Goal: Task Accomplishment & Management: Manage account settings

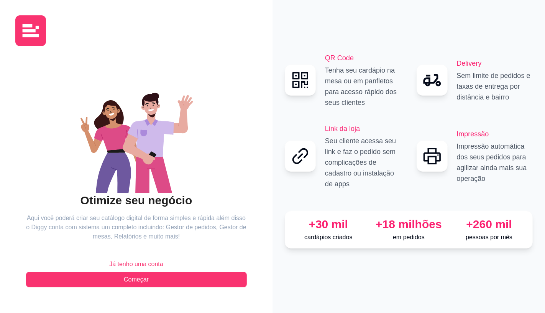
click at [132, 259] on span "Já tenho uma conta" at bounding box center [136, 263] width 54 height 9
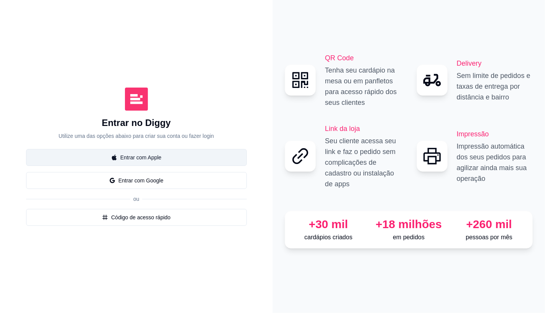
click at [158, 162] on button "Entrar com Apple" at bounding box center [136, 157] width 221 height 17
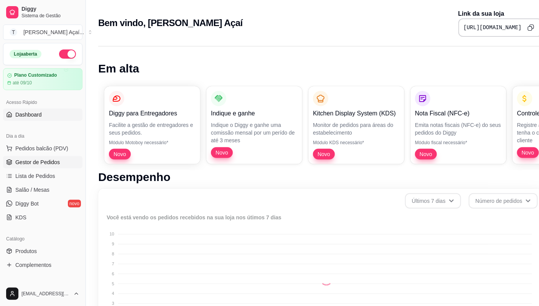
click at [32, 163] on span "Gestor de Pedidos" at bounding box center [37, 162] width 44 height 8
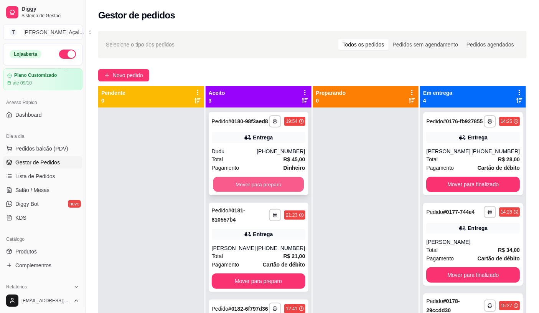
click at [254, 187] on button "Mover para preparo" at bounding box center [258, 184] width 91 height 15
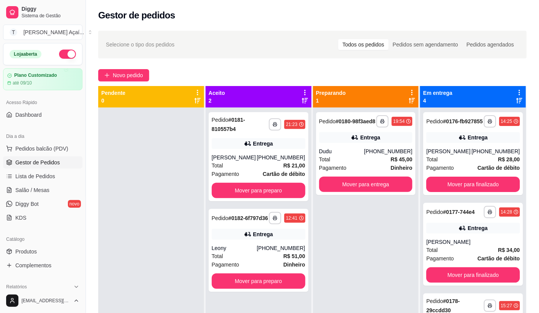
click at [254, 187] on button "Mover para preparo" at bounding box center [259, 190] width 94 height 15
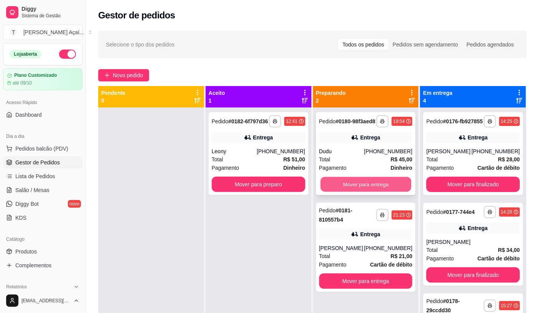
click at [355, 185] on button "Mover para entrega" at bounding box center [365, 184] width 91 height 15
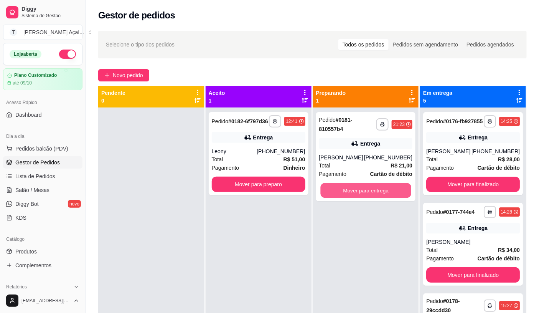
click at [355, 185] on button "Mover para entrega" at bounding box center [365, 190] width 91 height 15
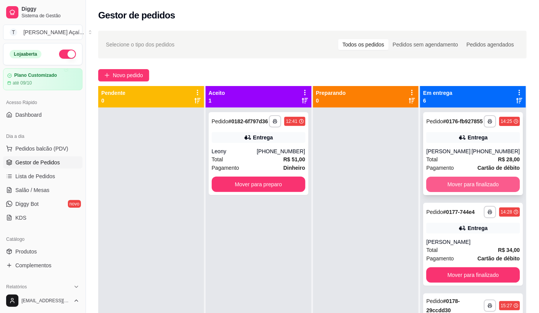
click at [463, 190] on button "Mover para finalizado" at bounding box center [473, 183] width 94 height 15
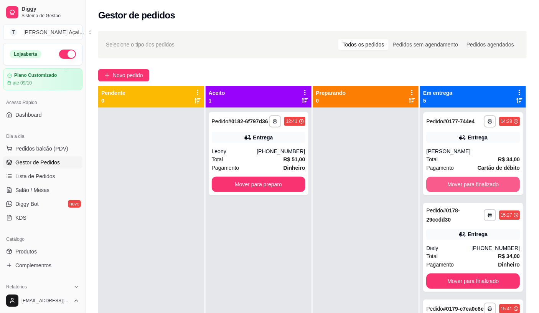
click at [463, 190] on button "Mover para finalizado" at bounding box center [473, 183] width 94 height 15
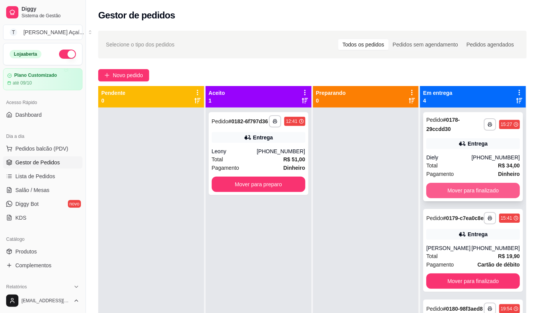
click at [470, 185] on button "Mover para finalizado" at bounding box center [473, 190] width 94 height 15
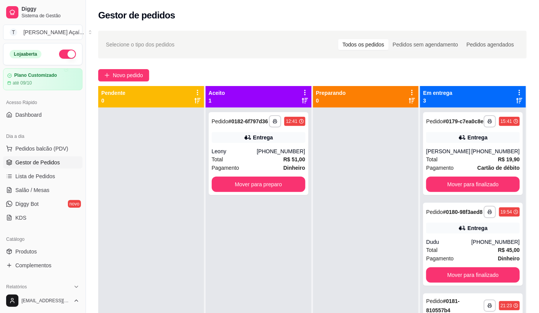
click at [470, 192] on div "**********" at bounding box center [473, 153] width 100 height 83
click at [467, 186] on button "Mover para finalizado" at bounding box center [473, 183] width 94 height 15
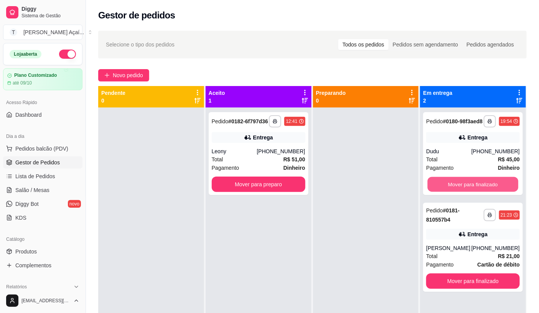
click at [467, 185] on button "Mover para finalizado" at bounding box center [473, 184] width 91 height 15
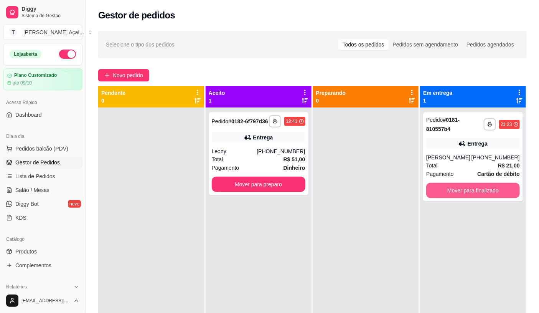
click at [467, 185] on button "Mover para finalizado" at bounding box center [473, 190] width 94 height 15
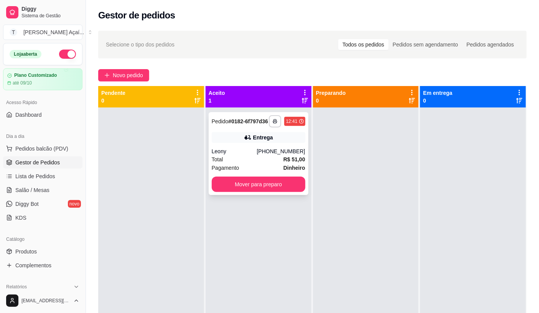
click at [239, 160] on div "Total R$ 51,00" at bounding box center [259, 159] width 94 height 8
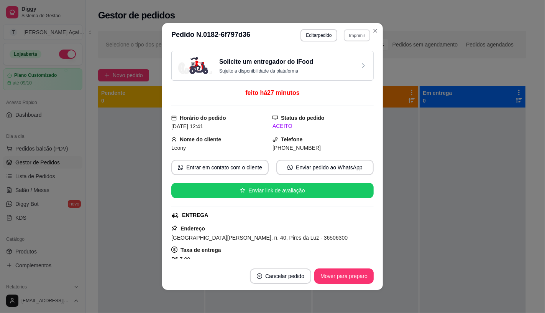
click at [355, 30] on button "Imprimir" at bounding box center [357, 35] width 26 height 12
click at [342, 58] on button "IMPRESSORA" at bounding box center [341, 62] width 54 height 12
